Goal: Use online tool/utility: Utilize a website feature to perform a specific function

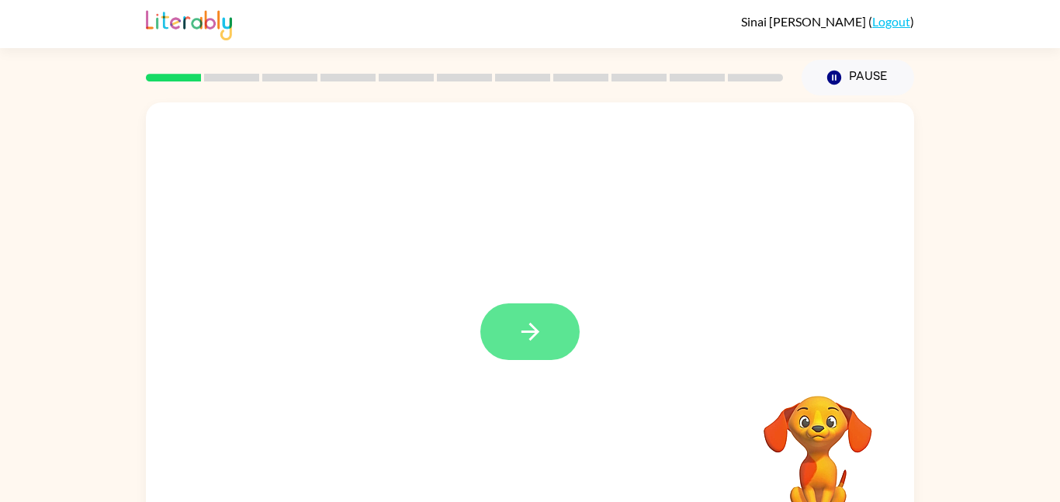
click at [554, 336] on button "button" at bounding box center [530, 332] width 99 height 57
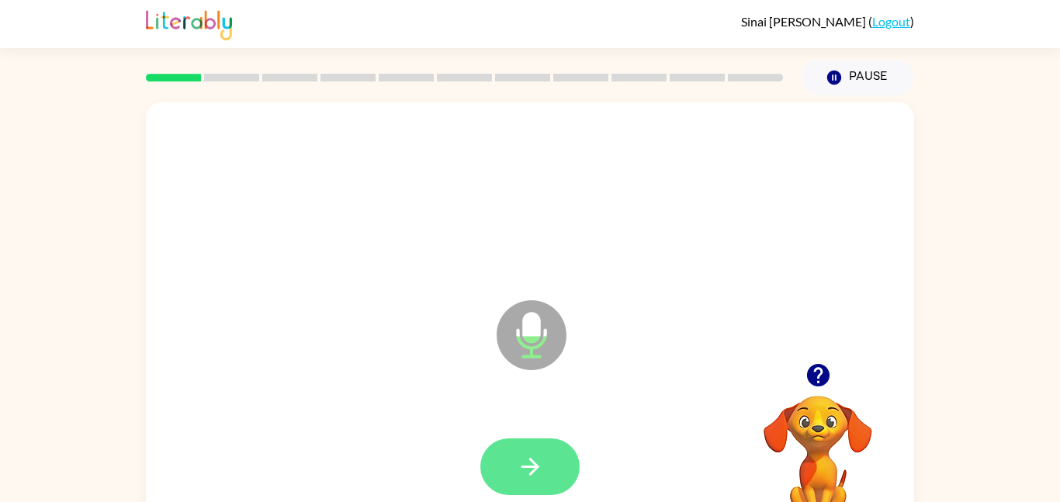
click at [538, 463] on icon "button" at bounding box center [530, 466] width 27 height 27
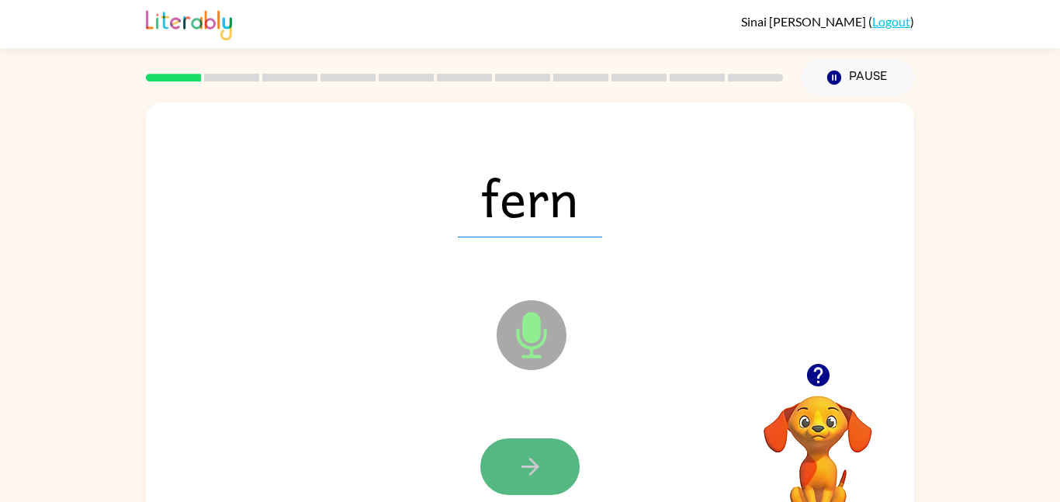
click at [538, 463] on icon "button" at bounding box center [530, 466] width 27 height 27
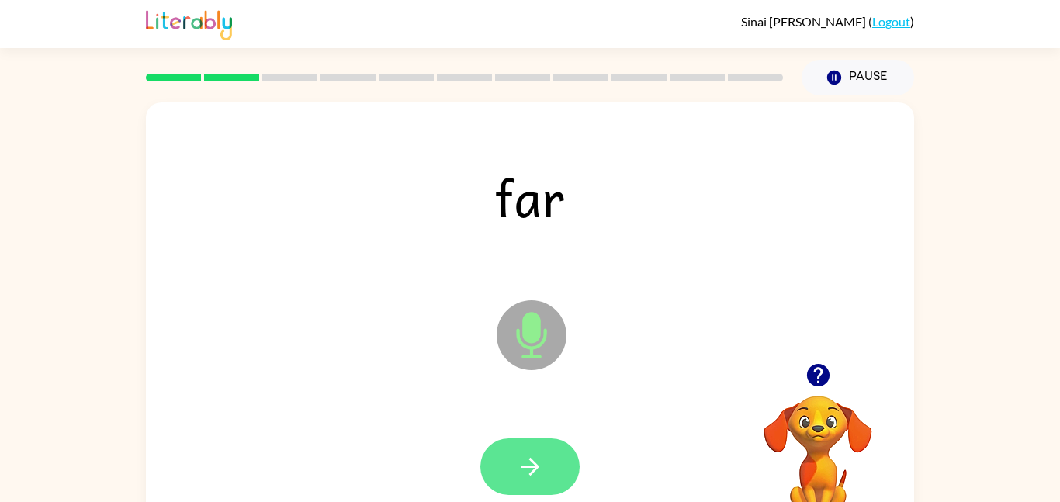
click at [538, 463] on icon "button" at bounding box center [530, 466] width 27 height 27
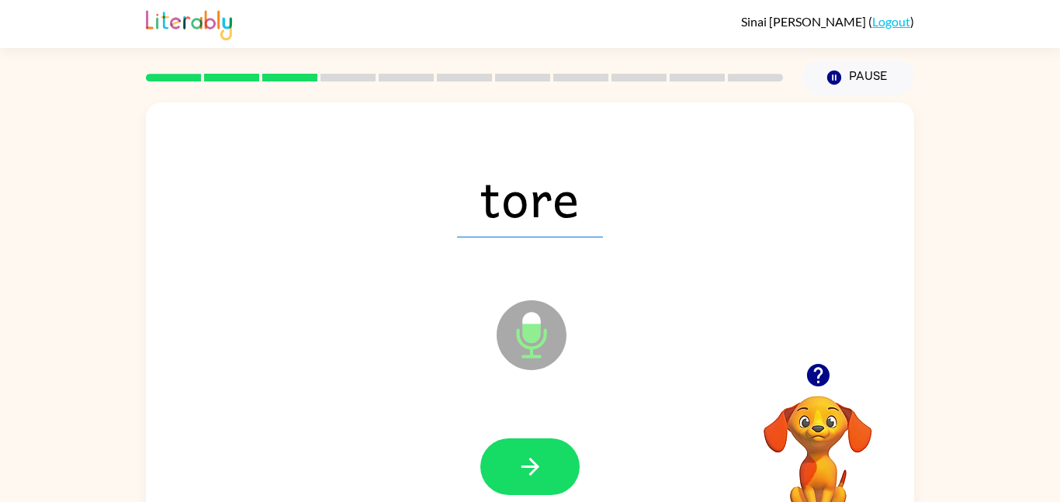
click at [538, 463] on icon "button" at bounding box center [530, 466] width 27 height 27
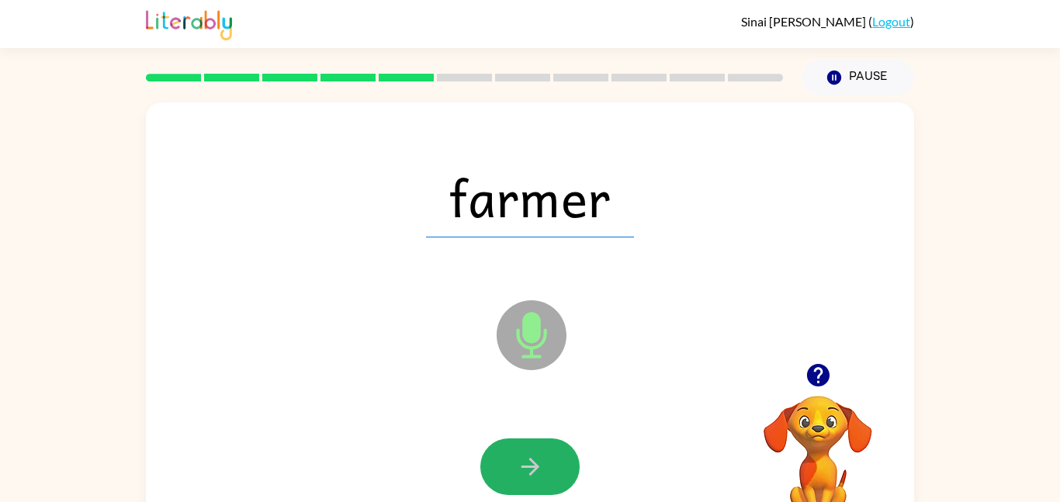
click at [538, 463] on icon "button" at bounding box center [530, 466] width 27 height 27
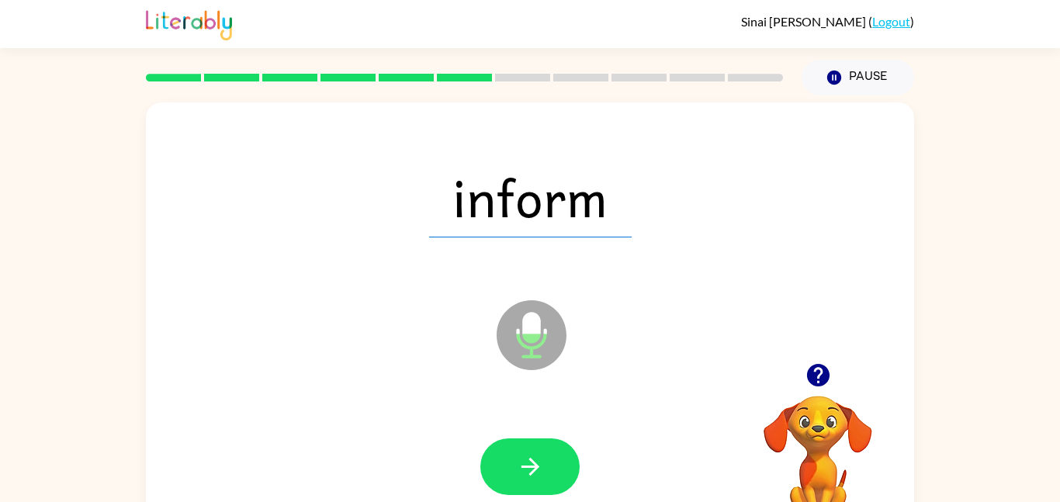
click at [538, 463] on icon "button" at bounding box center [530, 466] width 27 height 27
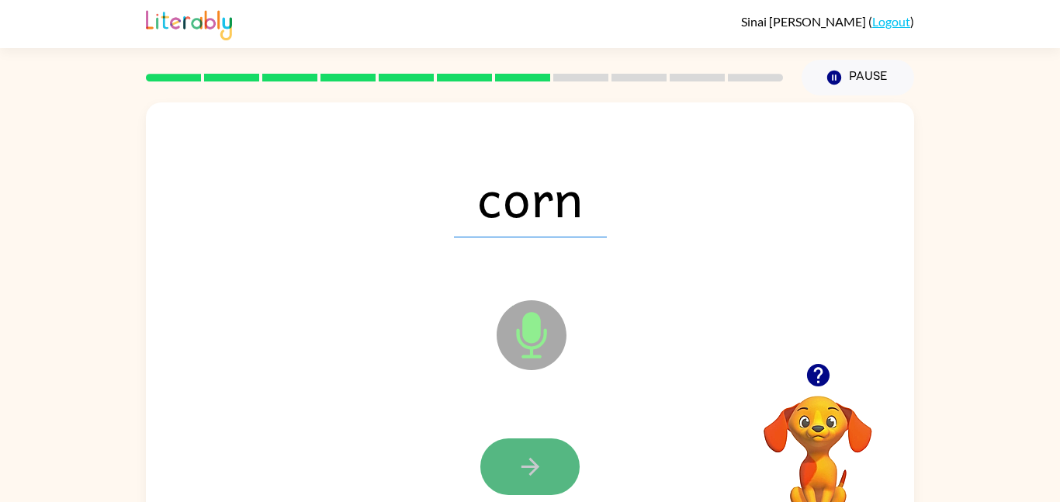
click at [539, 463] on icon "button" at bounding box center [530, 466] width 27 height 27
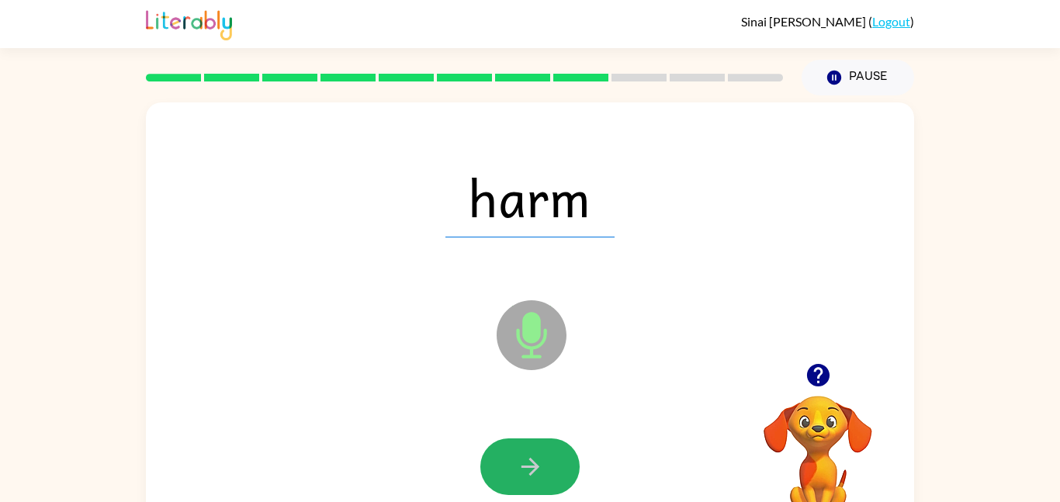
click at [539, 463] on icon "button" at bounding box center [530, 466] width 27 height 27
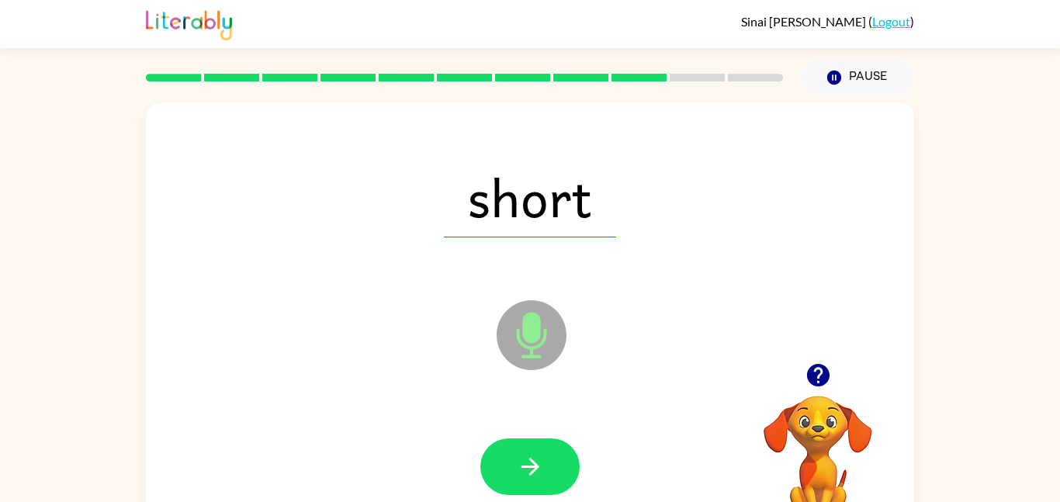
click at [539, 463] on icon "button" at bounding box center [530, 466] width 27 height 27
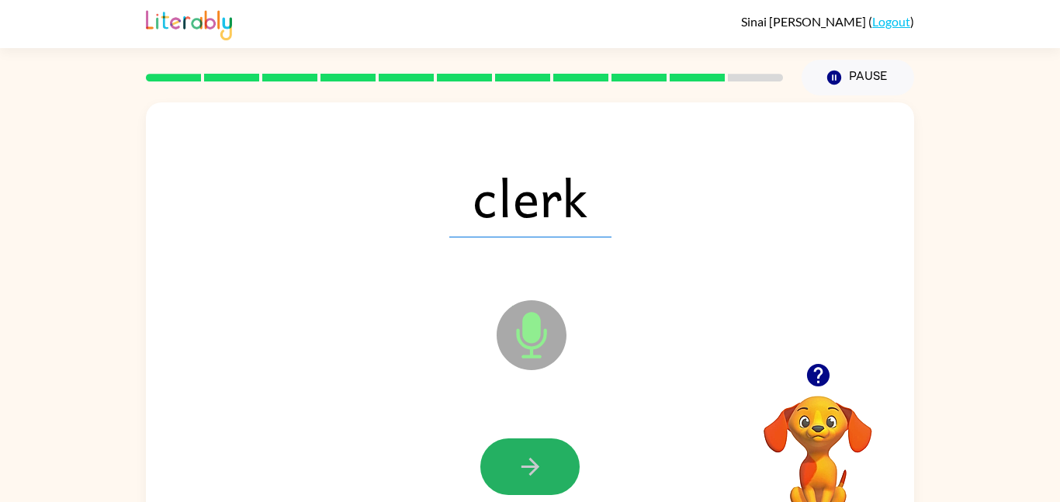
click at [539, 463] on icon "button" at bounding box center [530, 466] width 27 height 27
